Goal: Navigation & Orientation: Go to known website

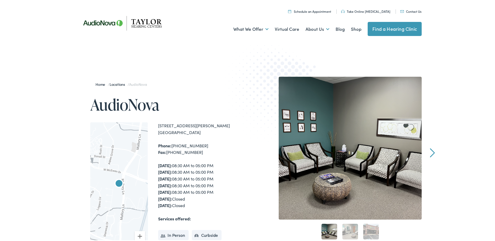
click at [87, 21] on img at bounding box center [124, 21] width 94 height 33
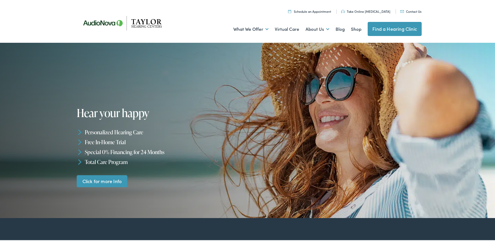
click at [116, 24] on img at bounding box center [124, 21] width 94 height 33
